Goal: Information Seeking & Learning: Find specific page/section

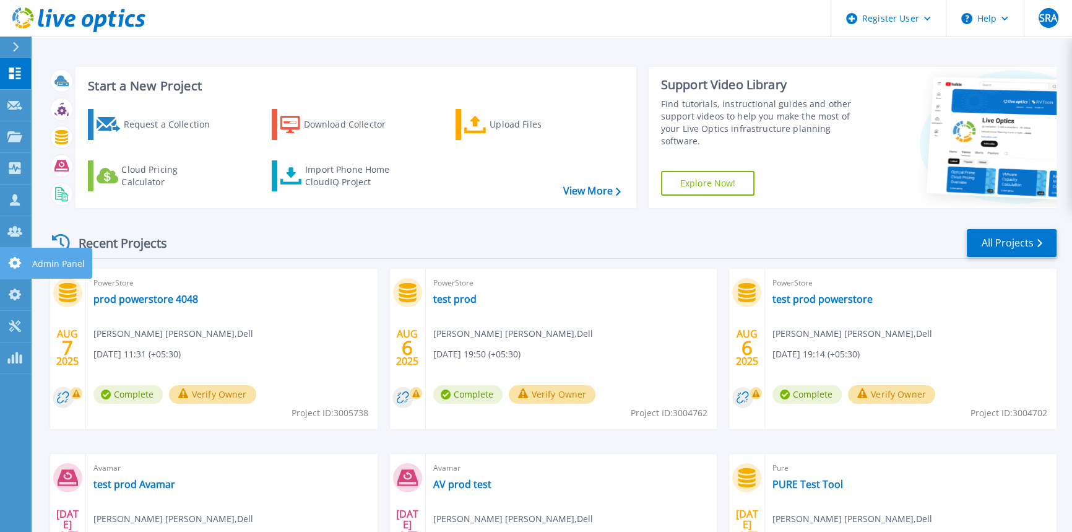
click at [16, 257] on icon at bounding box center [14, 263] width 15 height 12
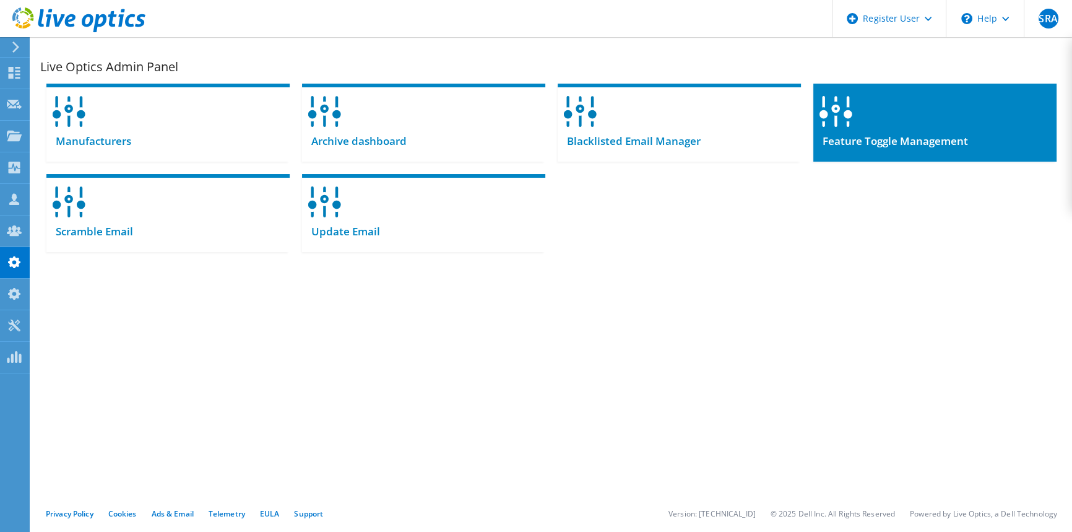
click at [974, 93] on div at bounding box center [934, 108] width 243 height 48
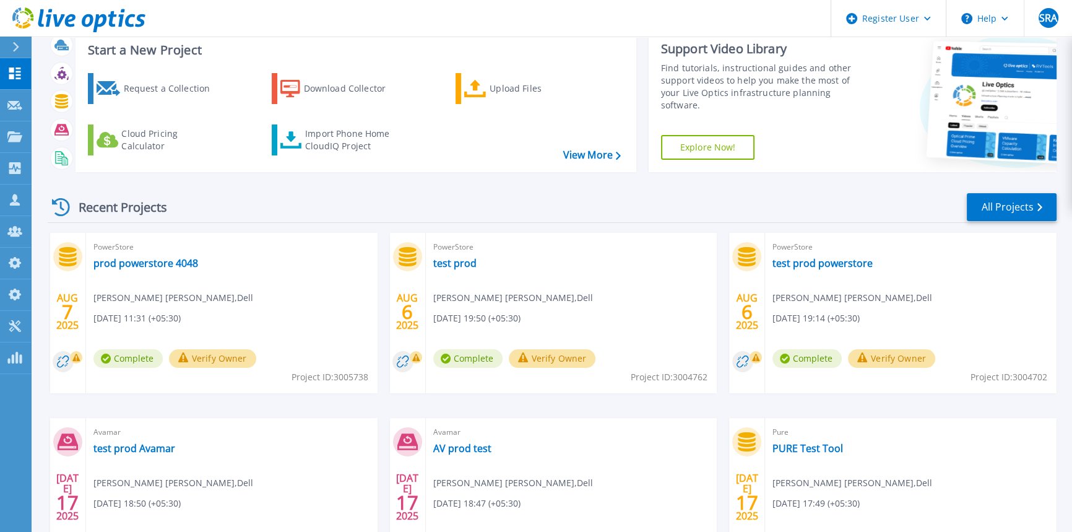
scroll to position [112, 0]
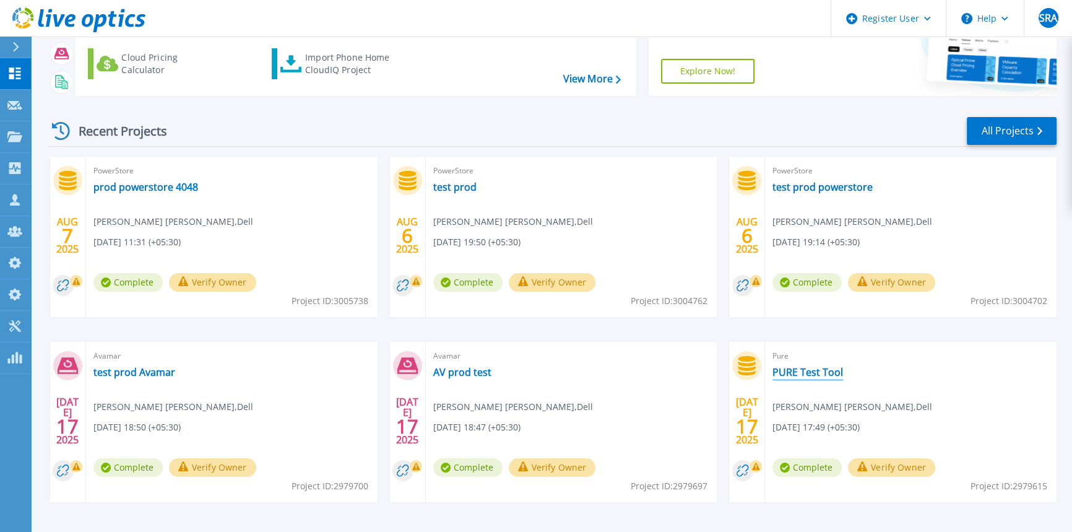
click at [803, 371] on link "PURE Test Tool" at bounding box center [807, 372] width 71 height 12
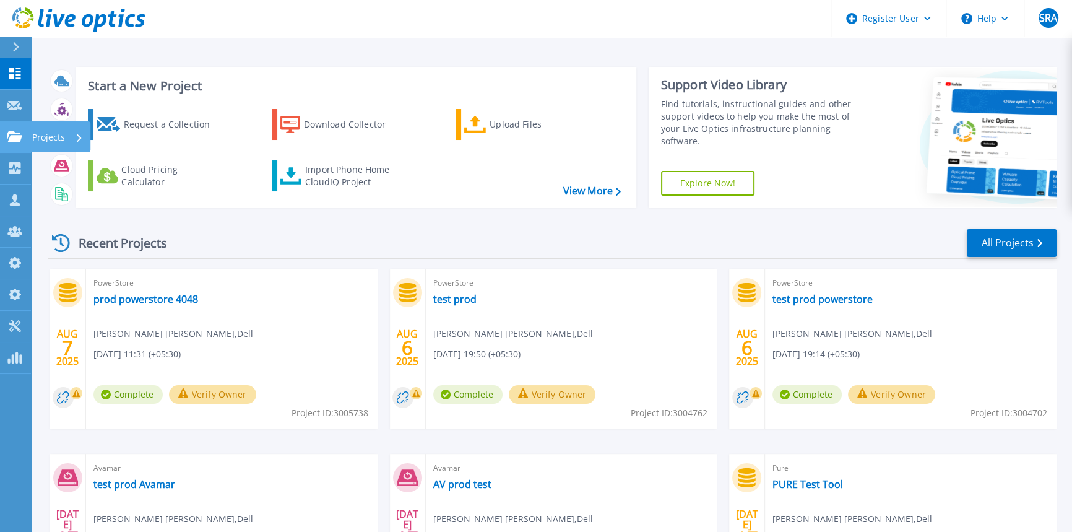
click at [16, 137] on icon at bounding box center [14, 136] width 15 height 11
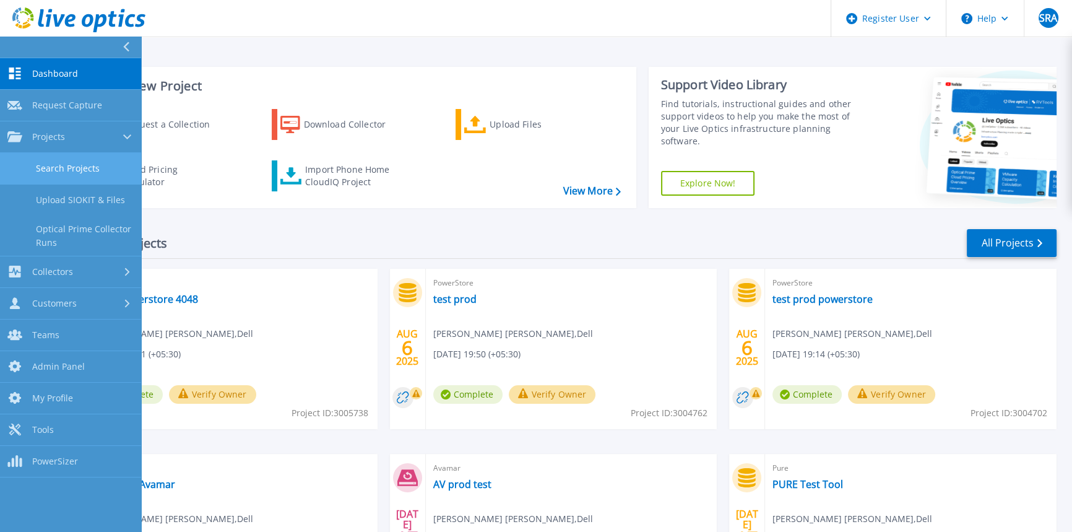
click at [65, 174] on link "Search Projects" at bounding box center [70, 169] width 141 height 32
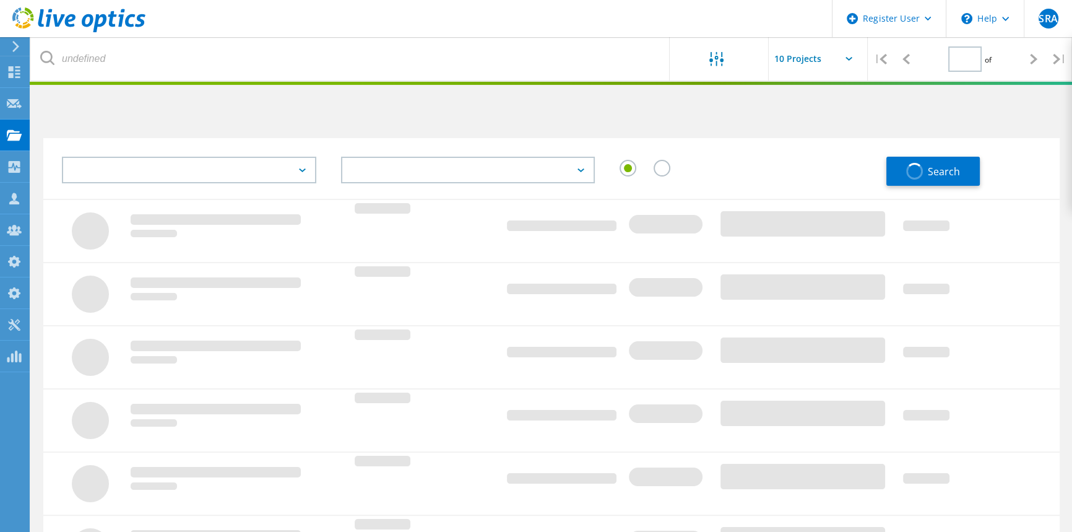
type input "1"
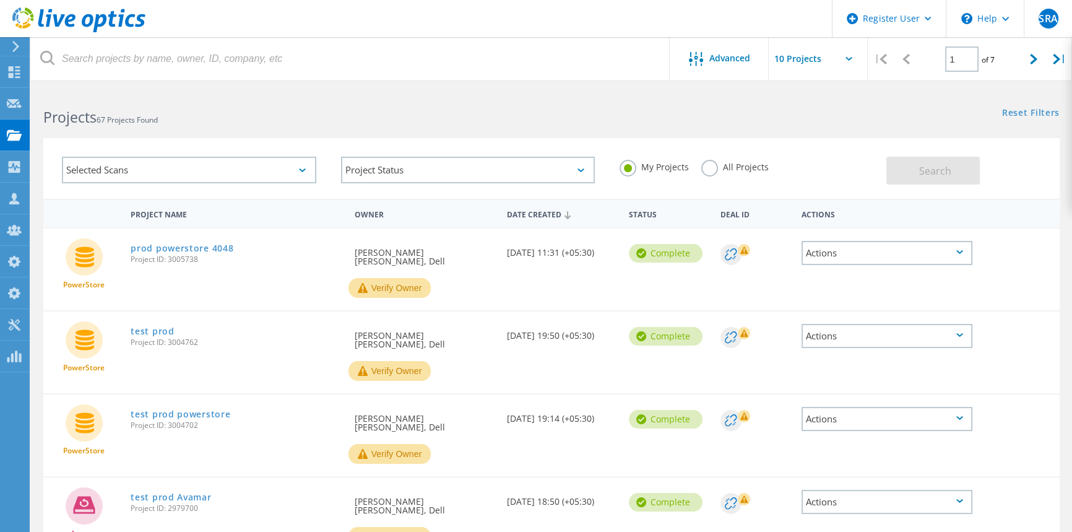
click at [248, 173] on div "Selected Scans" at bounding box center [189, 170] width 254 height 27
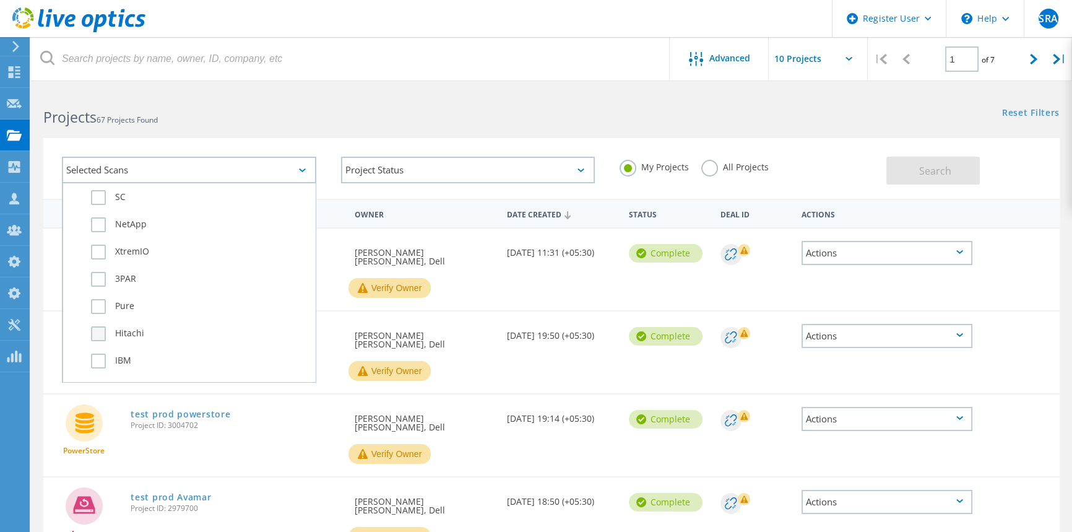
scroll to position [506, 0]
click at [97, 284] on label "Pure" at bounding box center [200, 289] width 218 height 15
click at [0, 0] on input "Pure" at bounding box center [0, 0] width 0 height 0
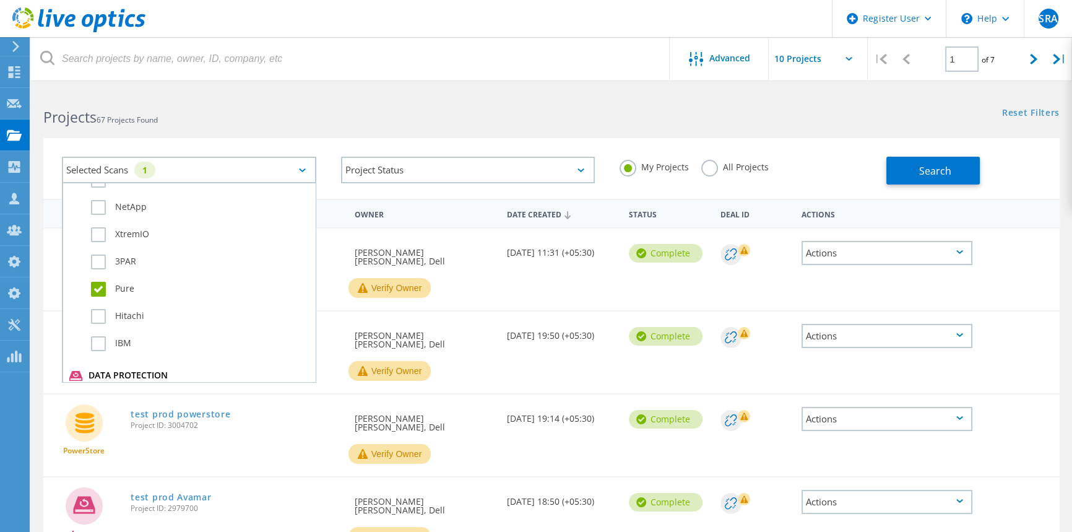
click at [732, 166] on label "All Projects" at bounding box center [734, 166] width 67 height 12
click at [0, 0] on input "All Projects" at bounding box center [0, 0] width 0 height 0
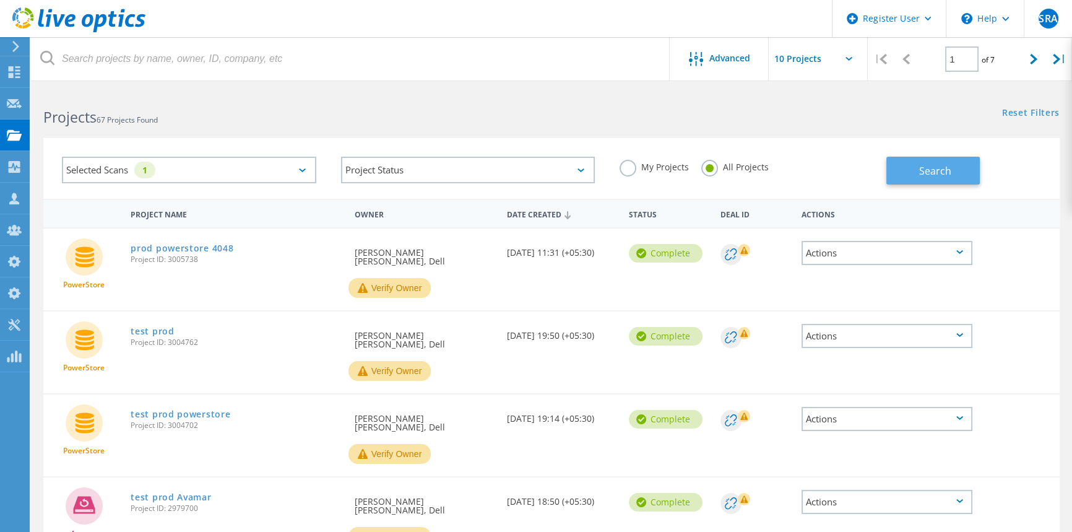
click at [953, 166] on button "Search" at bounding box center [932, 171] width 93 height 28
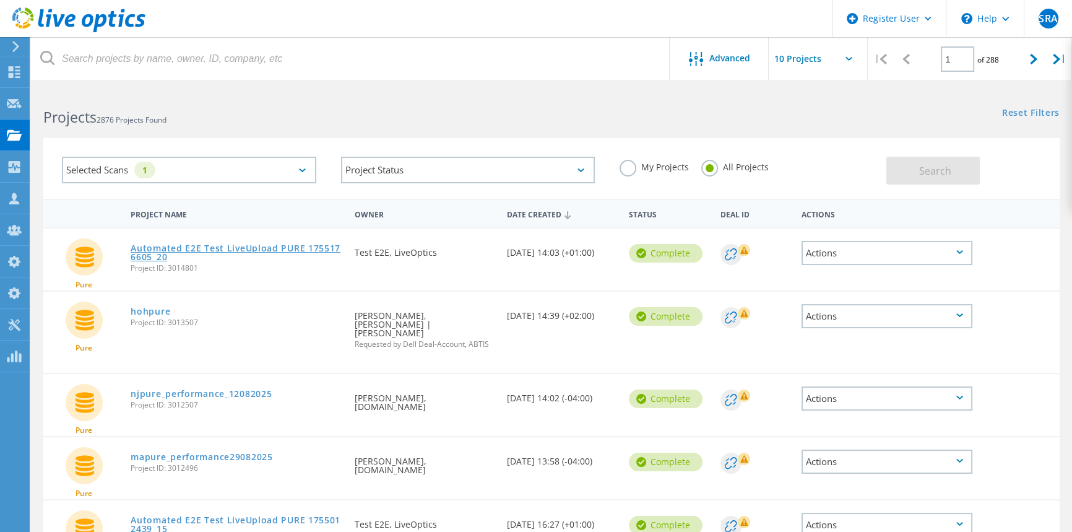
click at [210, 244] on link "Automated E2E Test LiveUpload PURE 1755176605_20" at bounding box center [236, 252] width 211 height 17
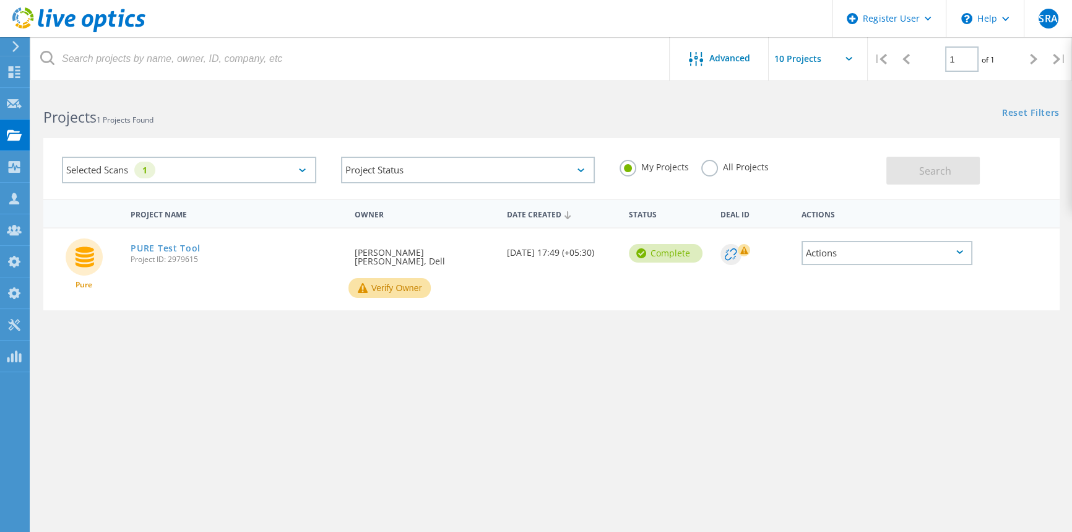
click at [738, 171] on label "All Projects" at bounding box center [734, 166] width 67 height 12
click at [0, 0] on input "All Projects" at bounding box center [0, 0] width 0 height 0
click at [969, 170] on button "Search" at bounding box center [932, 171] width 93 height 28
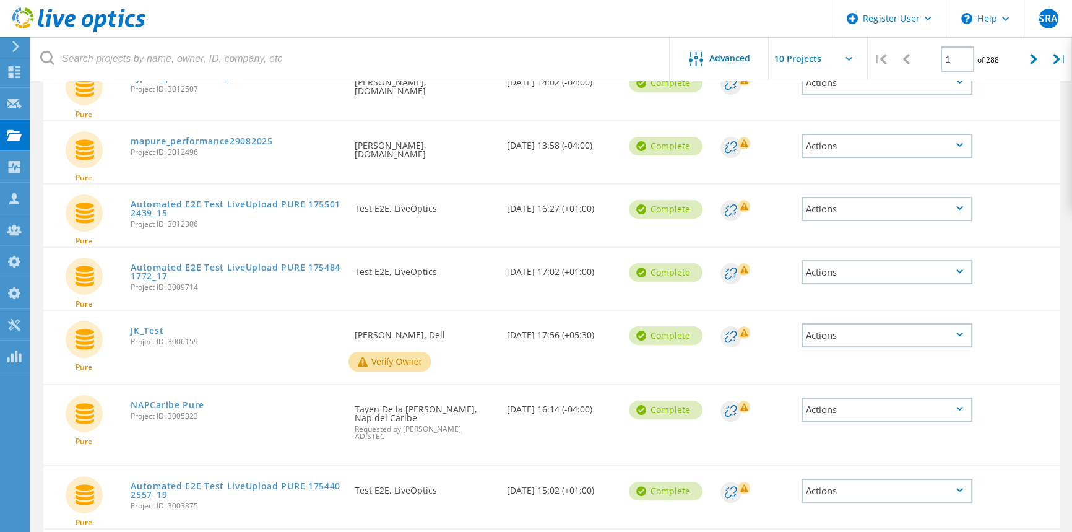
scroll to position [394, 0]
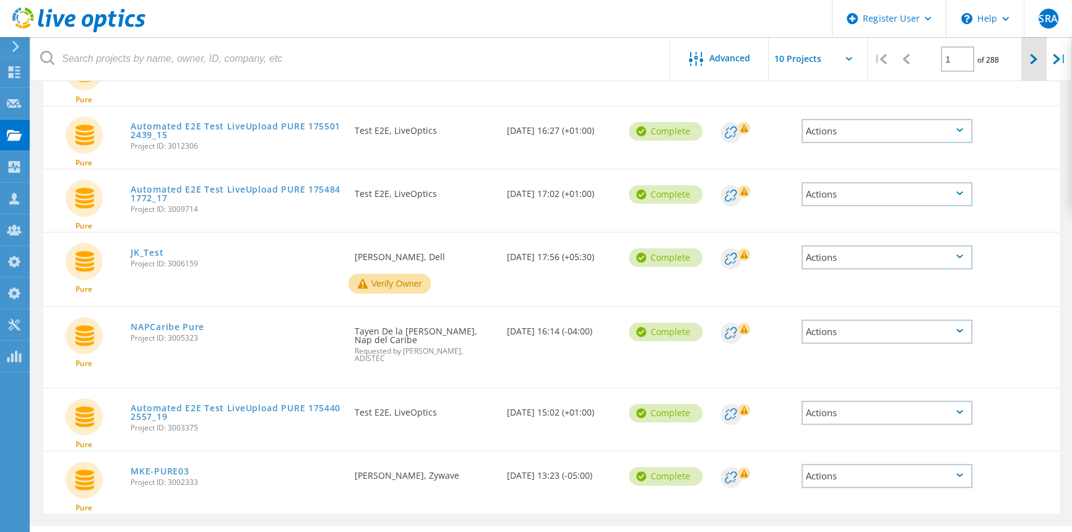
click at [1030, 59] on icon at bounding box center [1033, 59] width 7 height 11
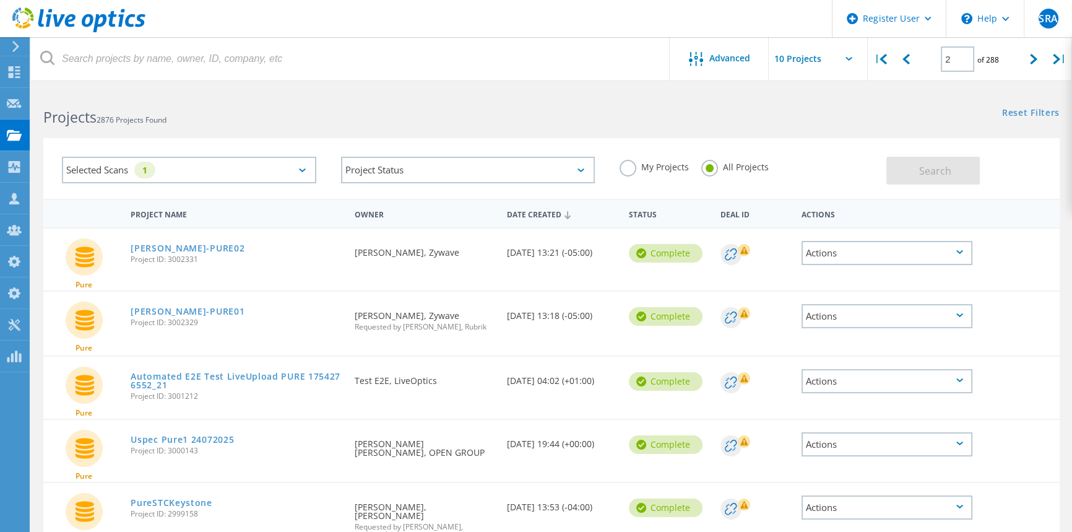
scroll to position [0, 0]
click at [1066, 52] on div "|" at bounding box center [1059, 59] width 25 height 44
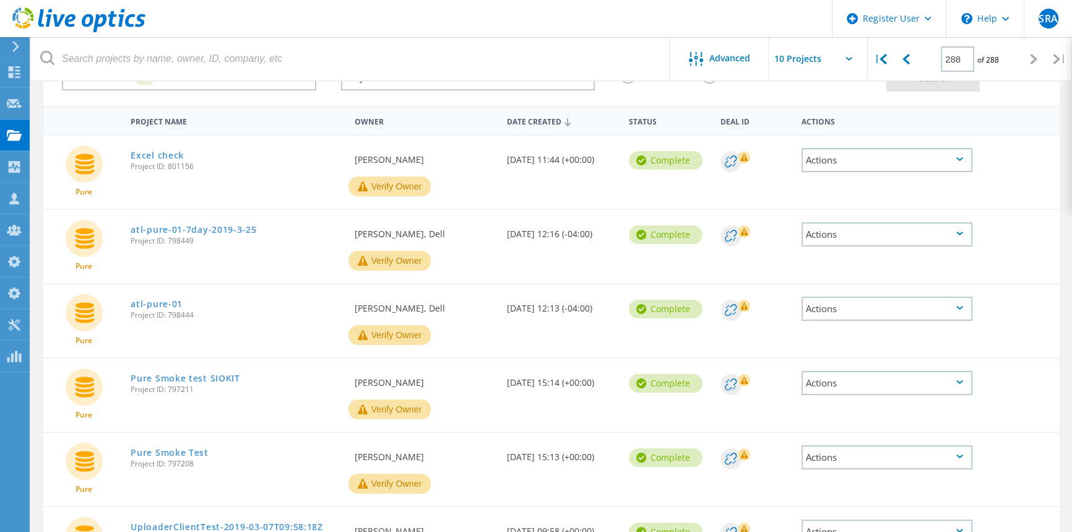
scroll to position [189, 0]
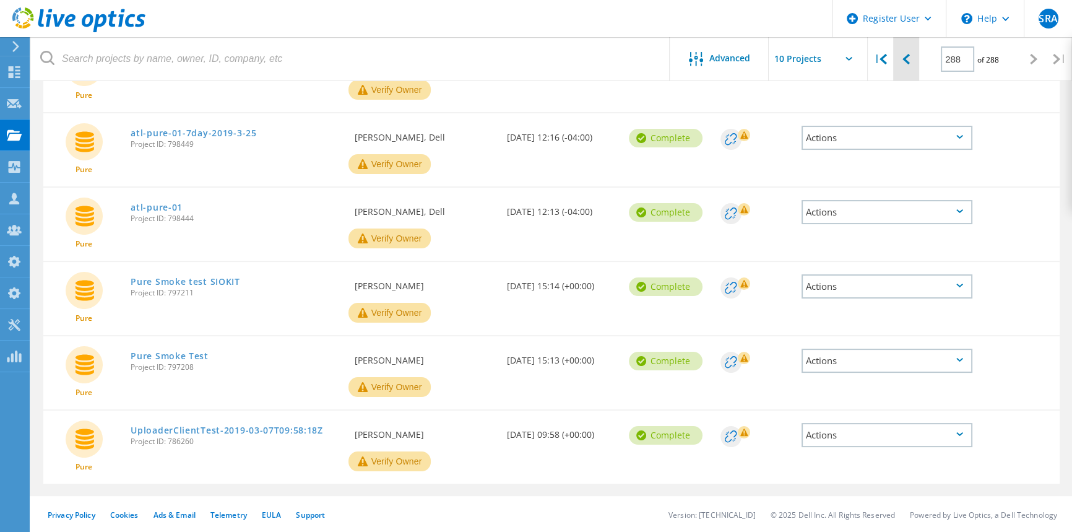
click at [912, 56] on div at bounding box center [905, 59] width 25 height 44
type input "287"
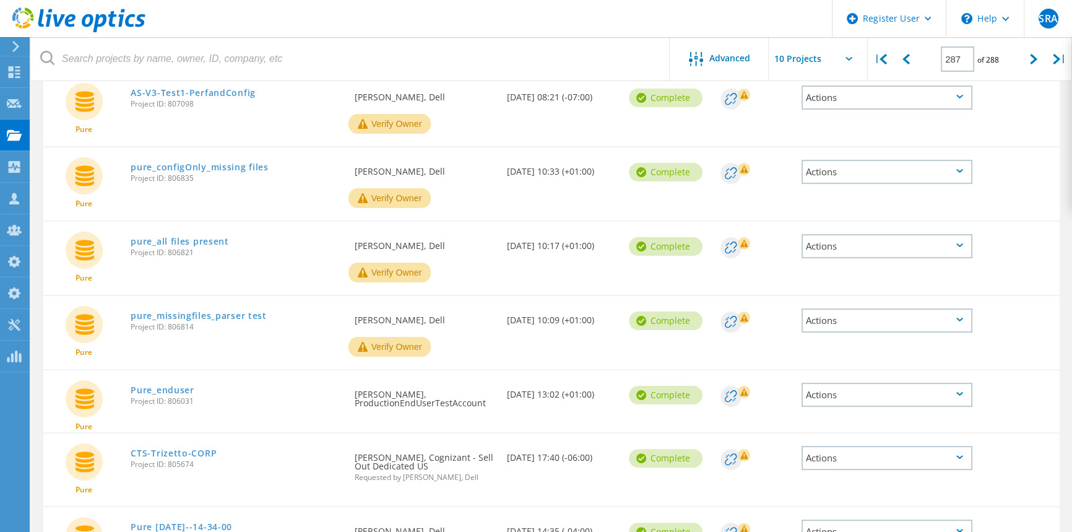
scroll to position [415, 0]
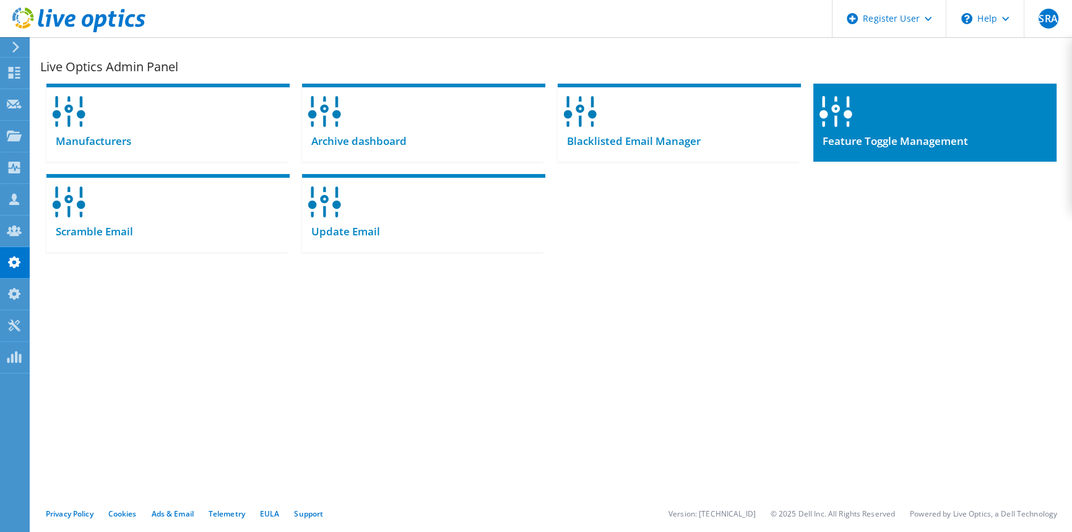
click at [873, 146] on span "Feature Toggle Management" at bounding box center [890, 141] width 155 height 14
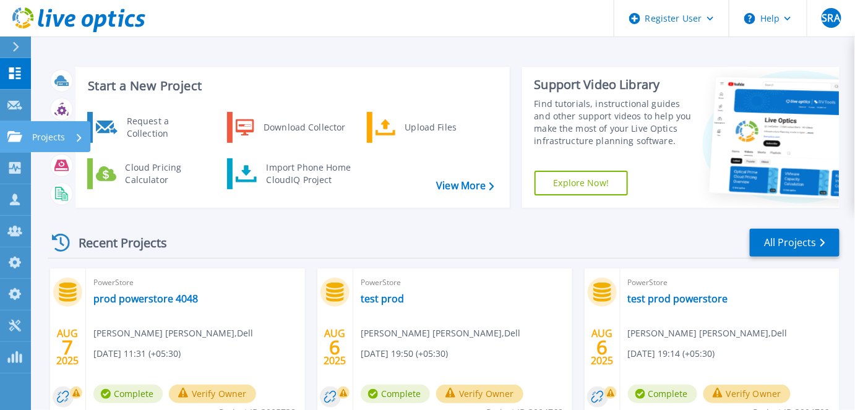
click at [13, 139] on icon at bounding box center [14, 136] width 15 height 11
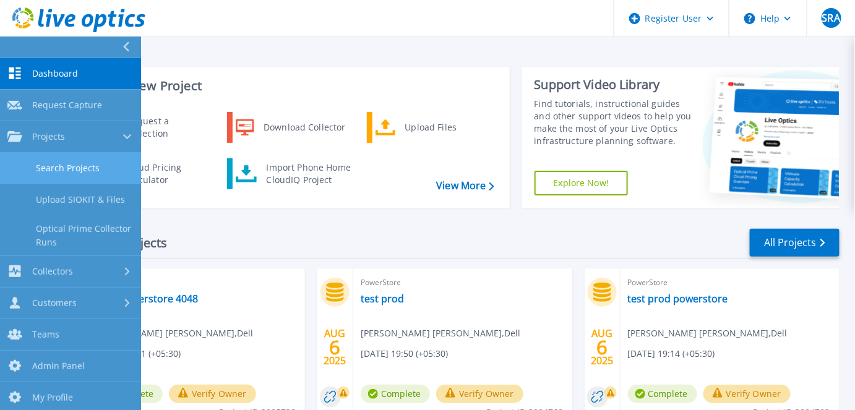
click at [61, 170] on link "Search Projects" at bounding box center [70, 169] width 141 height 32
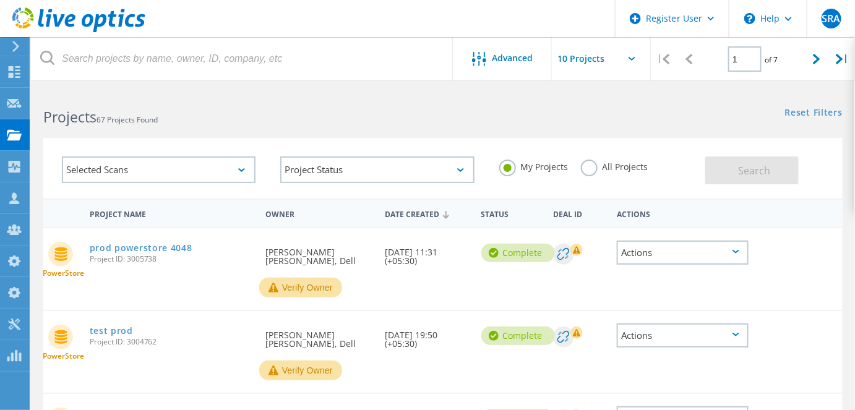
click at [216, 173] on div "Selected Scans" at bounding box center [159, 170] width 194 height 27
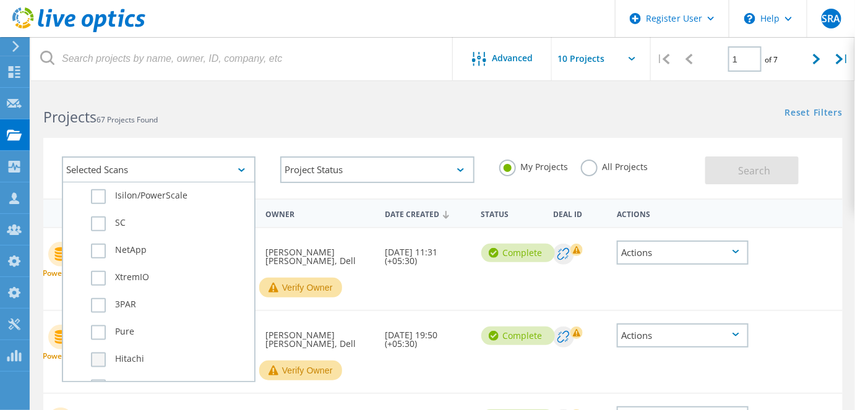
scroll to position [506, 0]
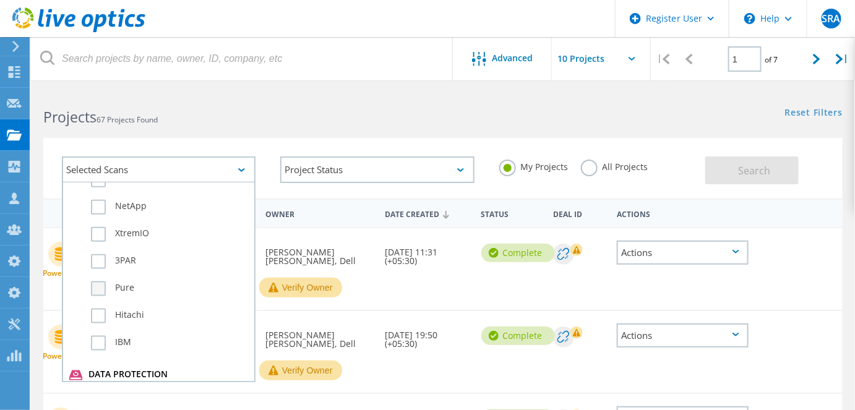
click at [97, 282] on label "Pure" at bounding box center [169, 289] width 157 height 15
click at [0, 0] on input "Pure" at bounding box center [0, 0] width 0 height 0
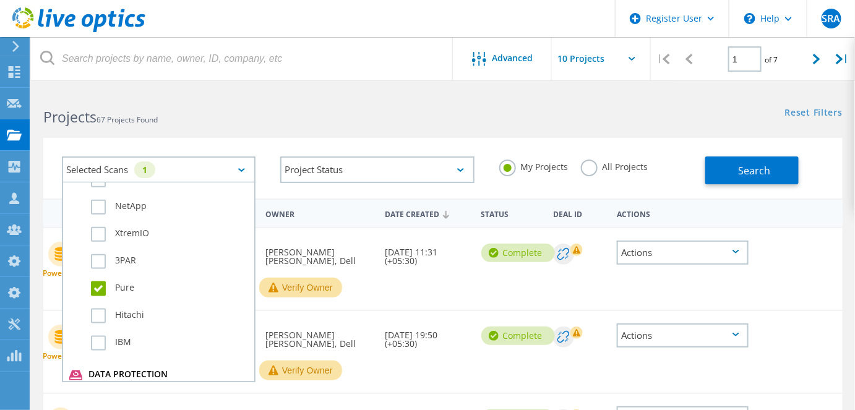
click at [620, 178] on div "My Projects All Projects" at bounding box center [596, 167] width 218 height 46
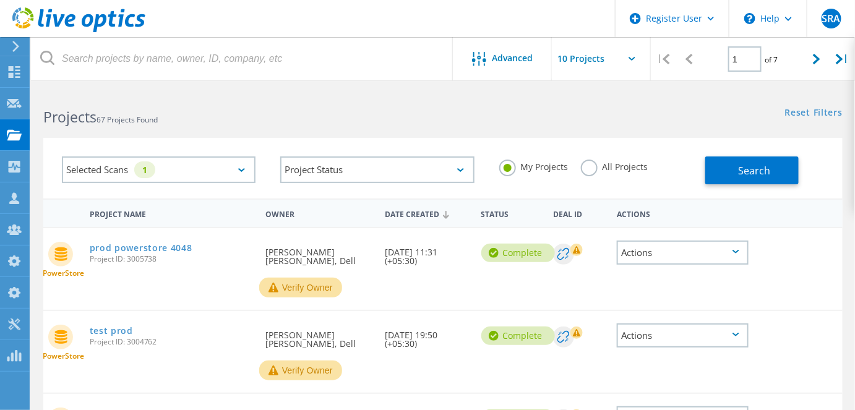
click at [629, 165] on label "All Projects" at bounding box center [614, 166] width 67 height 12
click at [0, 0] on input "All Projects" at bounding box center [0, 0] width 0 height 0
click at [782, 167] on button "Search" at bounding box center [752, 171] width 93 height 28
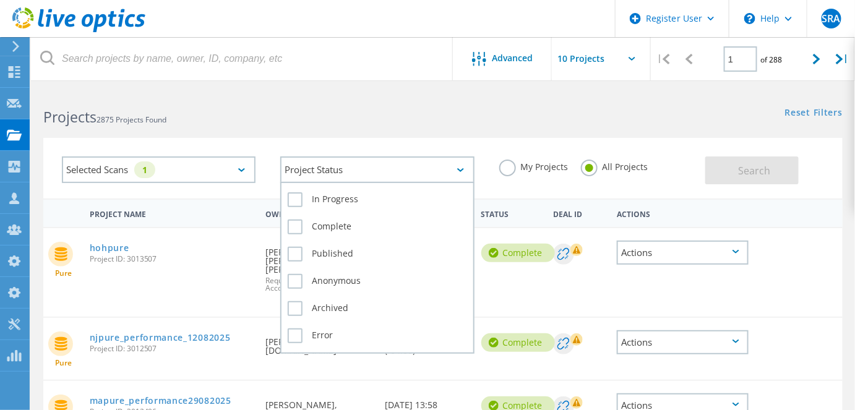
click at [442, 160] on div "Project Status" at bounding box center [377, 170] width 194 height 27
click at [322, 227] on label "Complete" at bounding box center [377, 227] width 179 height 15
click at [0, 0] on input "Complete" at bounding box center [0, 0] width 0 height 0
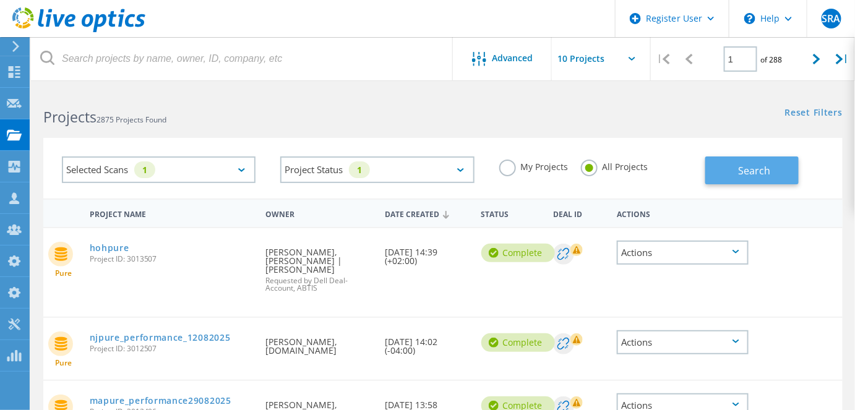
click at [774, 173] on button "Search" at bounding box center [752, 171] width 93 height 28
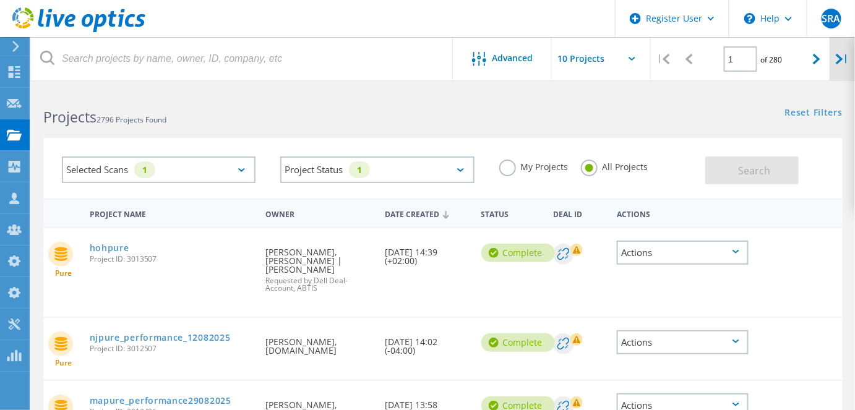
click at [837, 66] on div "|" at bounding box center [842, 59] width 25 height 44
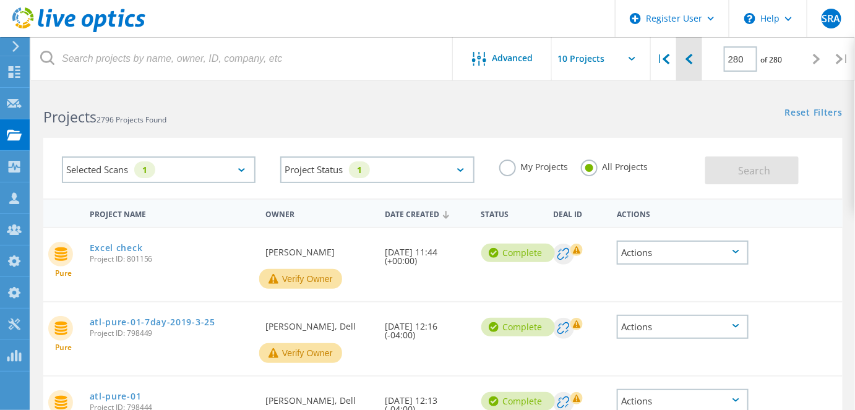
click at [694, 66] on div at bounding box center [688, 59] width 25 height 44
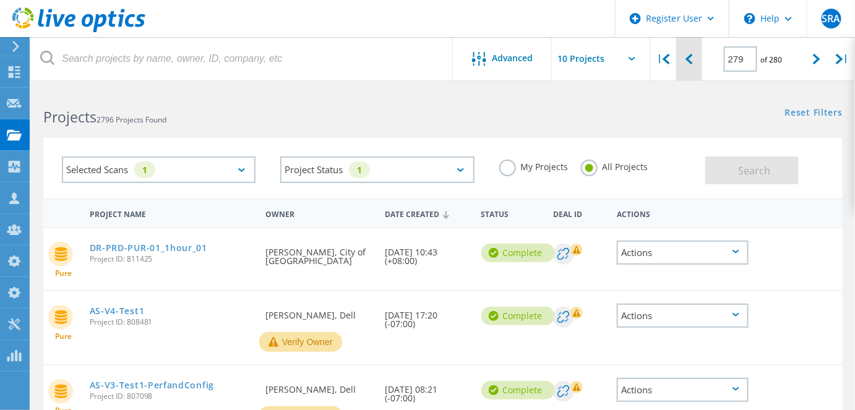
click at [694, 66] on div at bounding box center [688, 59] width 25 height 44
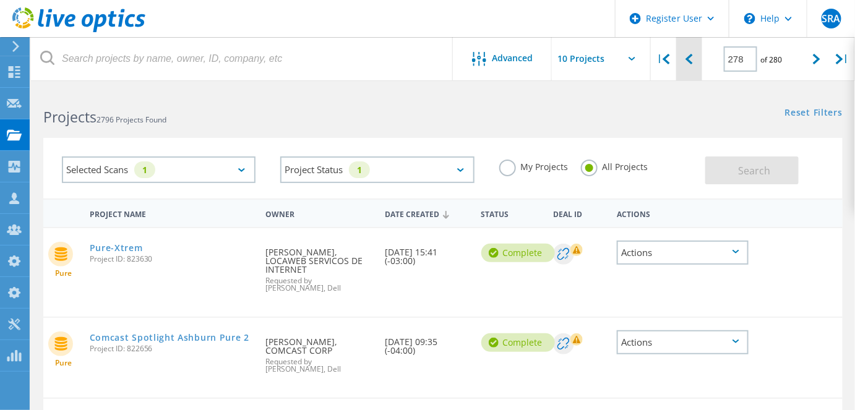
click at [694, 66] on div at bounding box center [688, 59] width 25 height 44
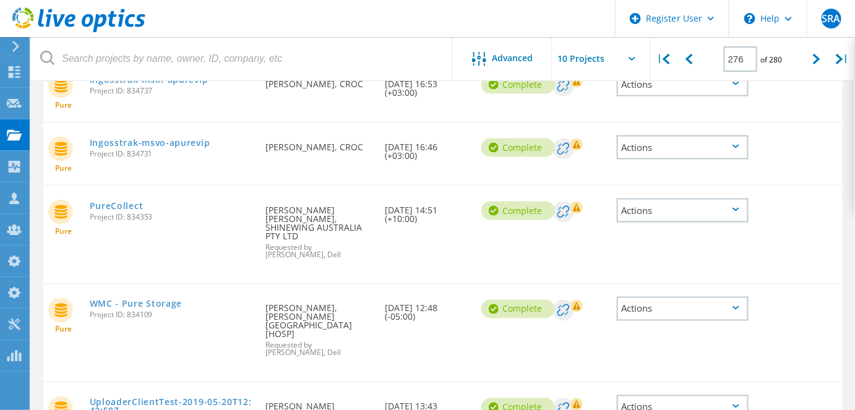
scroll to position [564, 0]
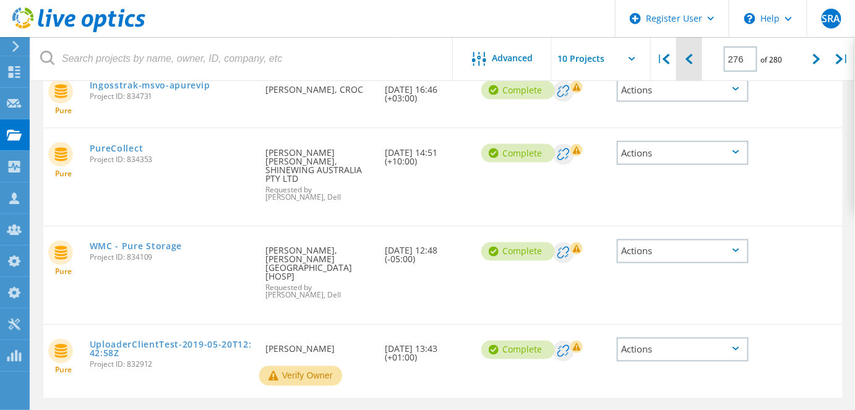
click at [686, 59] on icon at bounding box center [689, 59] width 7 height 11
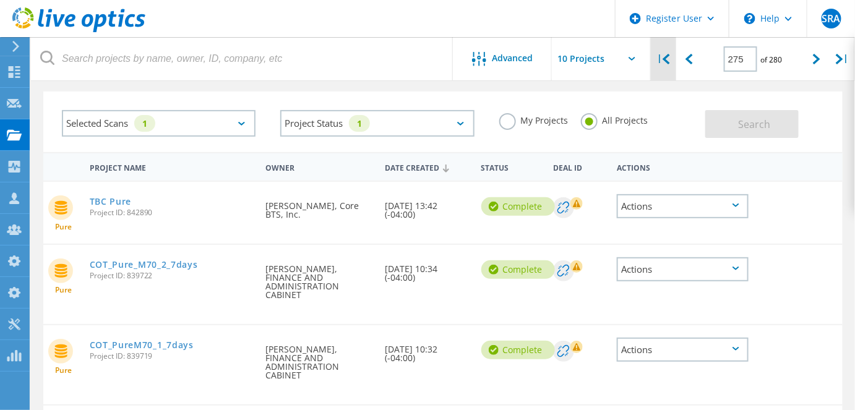
scroll to position [0, 0]
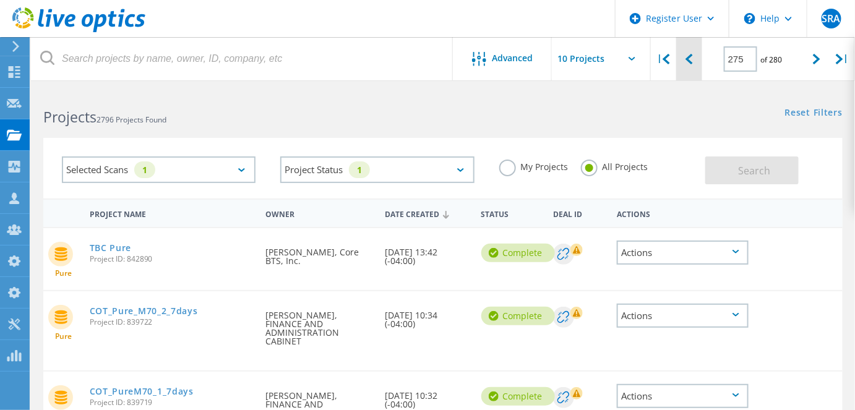
click at [686, 62] on icon at bounding box center [689, 59] width 7 height 11
type input "274"
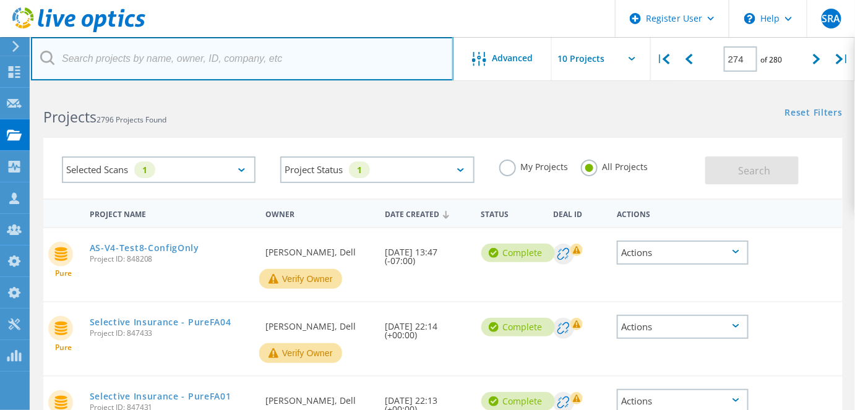
click at [204, 68] on input "text" at bounding box center [242, 58] width 423 height 43
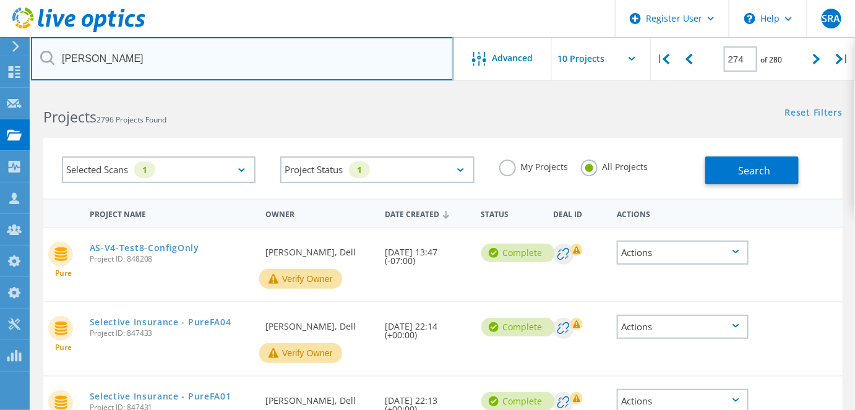
type input "sachin koshti"
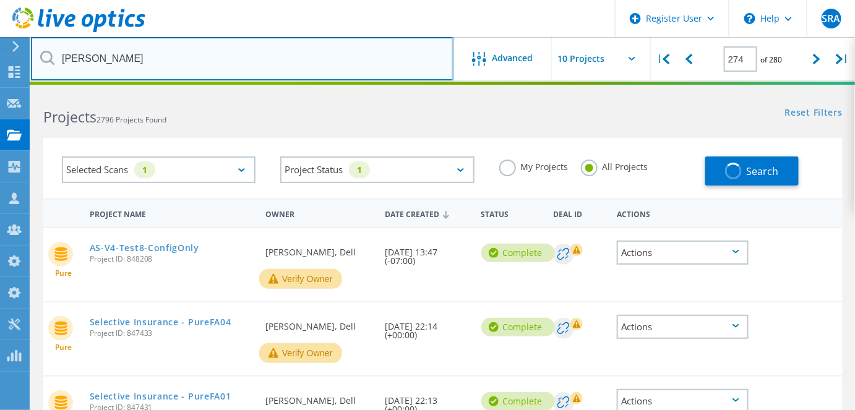
type input "1"
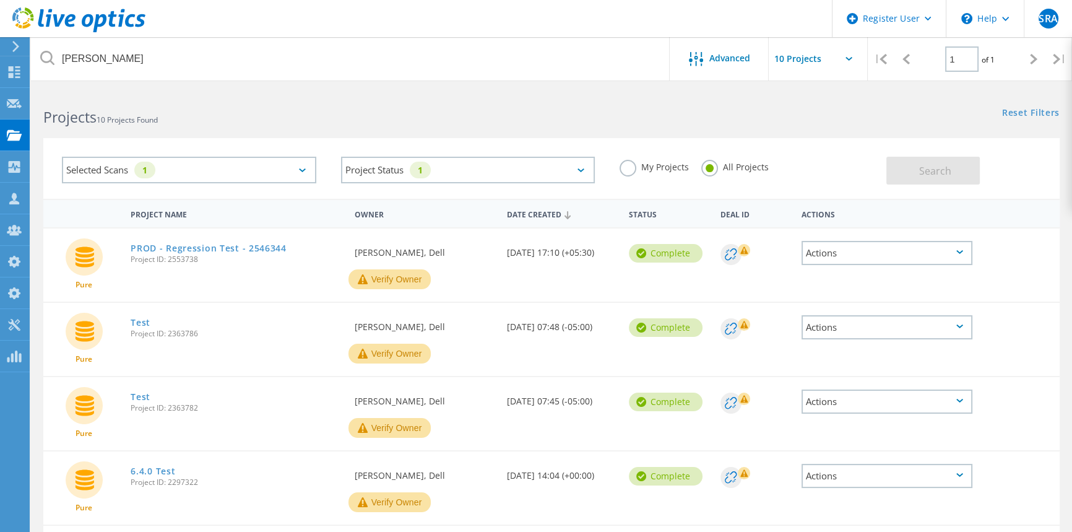
click at [185, 261] on span "Project ID: 2553738" at bounding box center [236, 259] width 211 height 7
copy span "2553738"
click at [152, 244] on link "PROD - Regression Test - 2546344" at bounding box center [208, 248] width 155 height 9
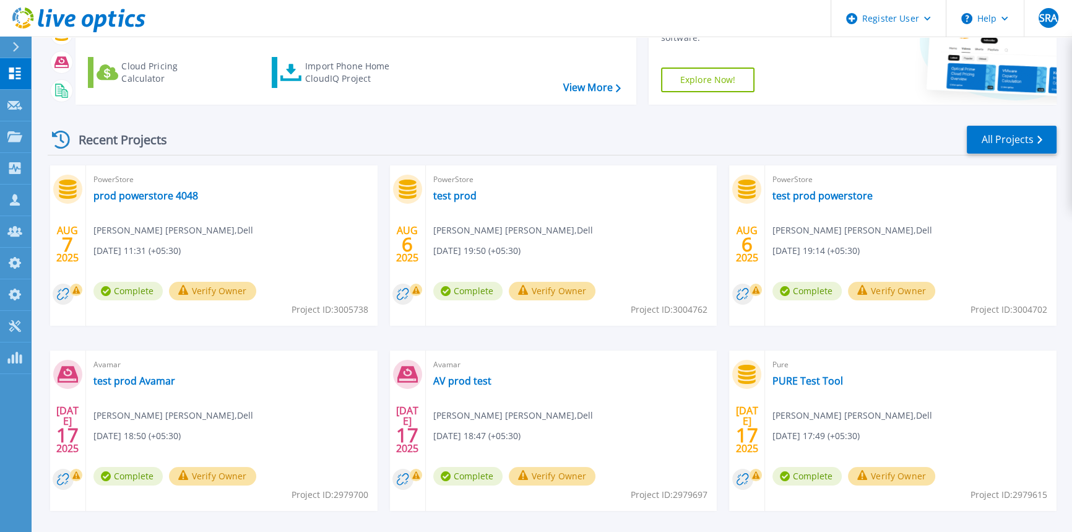
scroll to position [112, 0]
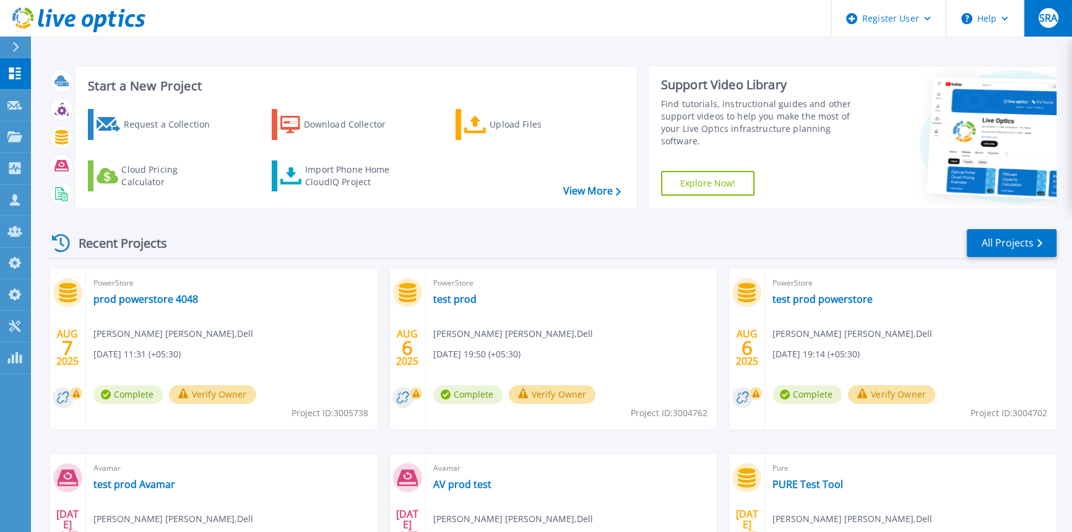
click at [1059, 27] on button "SRA" at bounding box center [1048, 18] width 48 height 37
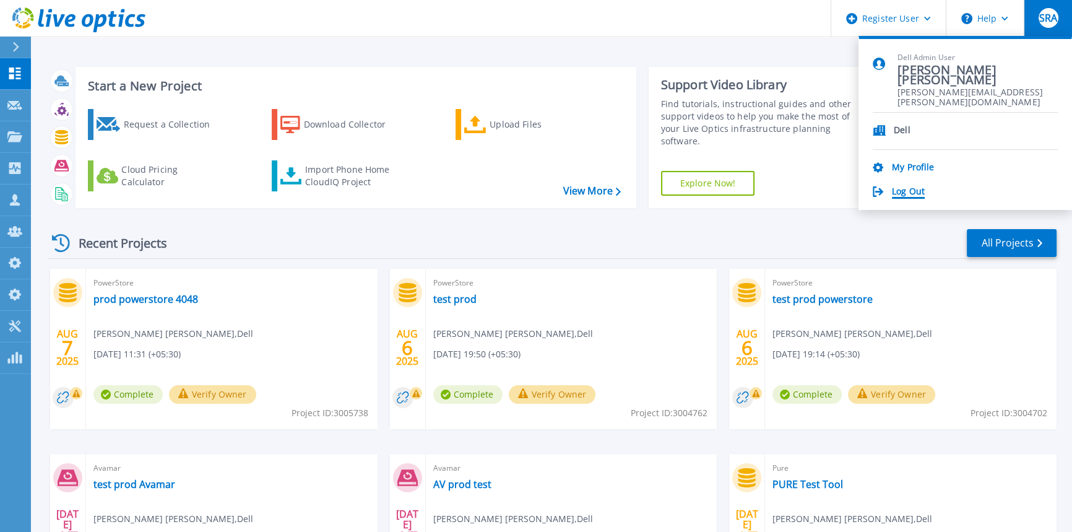
click at [914, 191] on link "Log Out" at bounding box center [908, 192] width 33 height 12
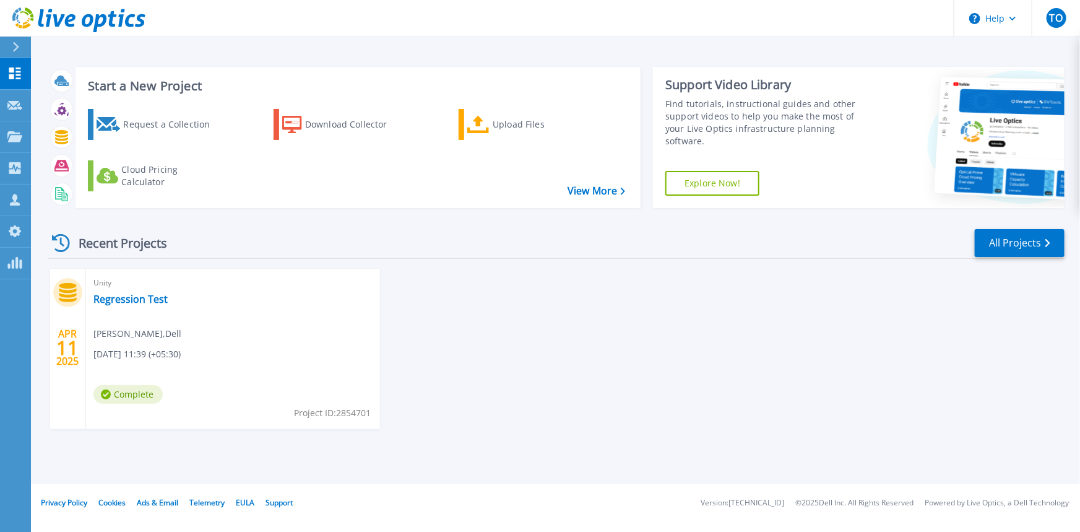
drag, startPoint x: 1064, startPoint y: 15, endPoint x: 1066, endPoint y: 61, distance: 45.9
click at [1064, 15] on div "TO" at bounding box center [1057, 18] width 20 height 20
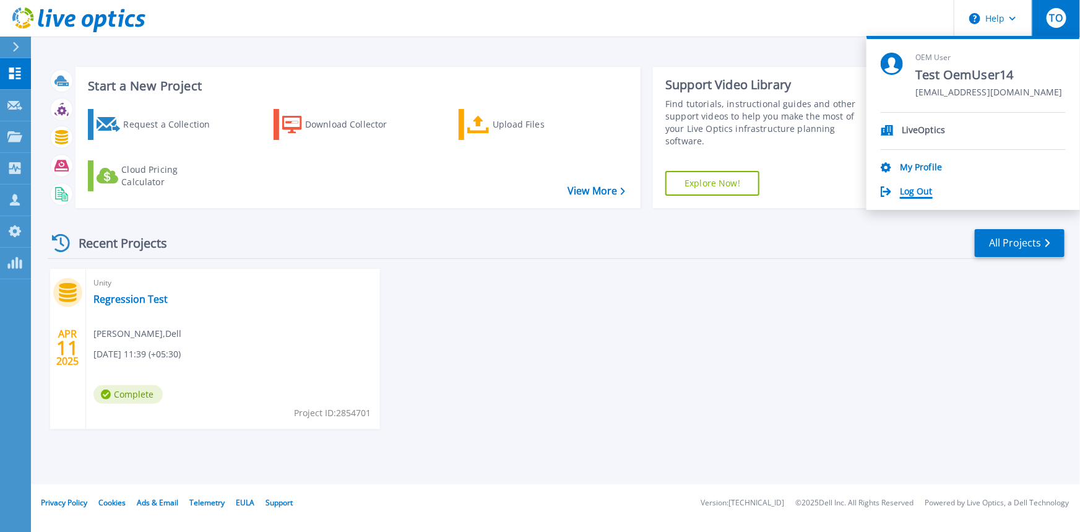
click at [930, 192] on link "Log Out" at bounding box center [916, 192] width 33 height 12
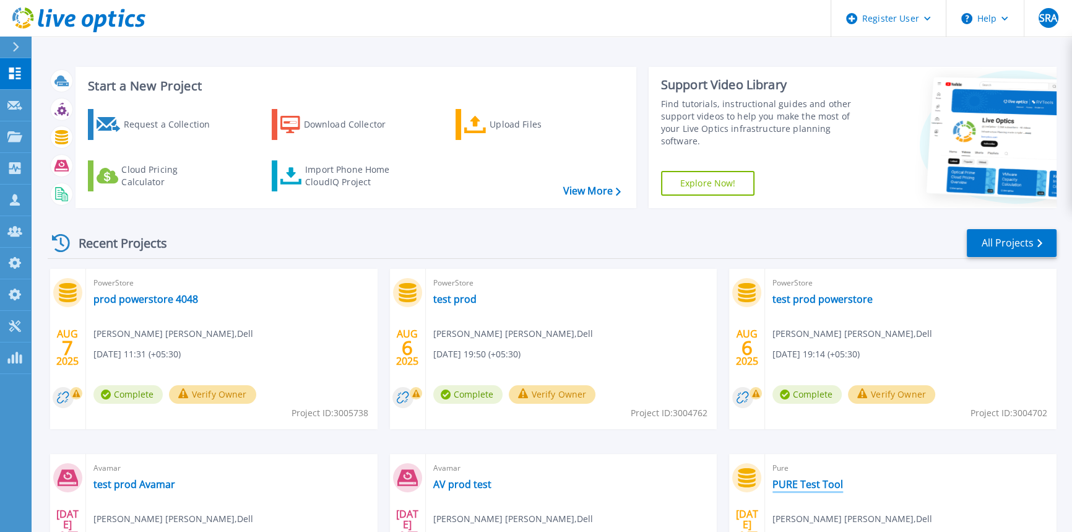
click at [811, 479] on link "PURE Test Tool" at bounding box center [807, 484] width 71 height 12
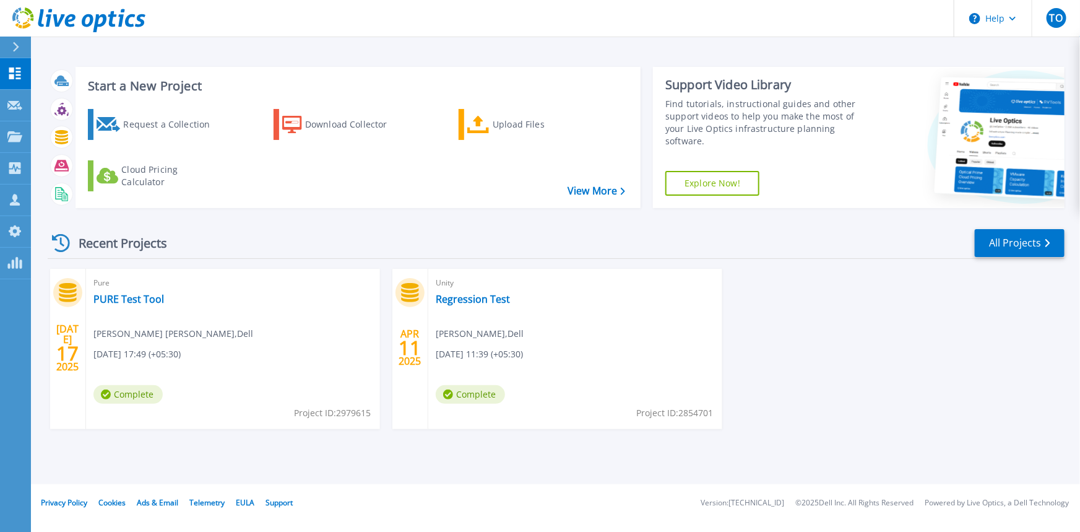
click at [162, 300] on div "Pure PURE Test Tool Syeda Rabiya Alam , Dell 07/17/2025, 17:49 (+05:30) Complet…" at bounding box center [233, 349] width 294 height 160
click at [144, 300] on link "PURE Test Tool" at bounding box center [128, 299] width 71 height 12
